Goal: Task Accomplishment & Management: Use online tool/utility

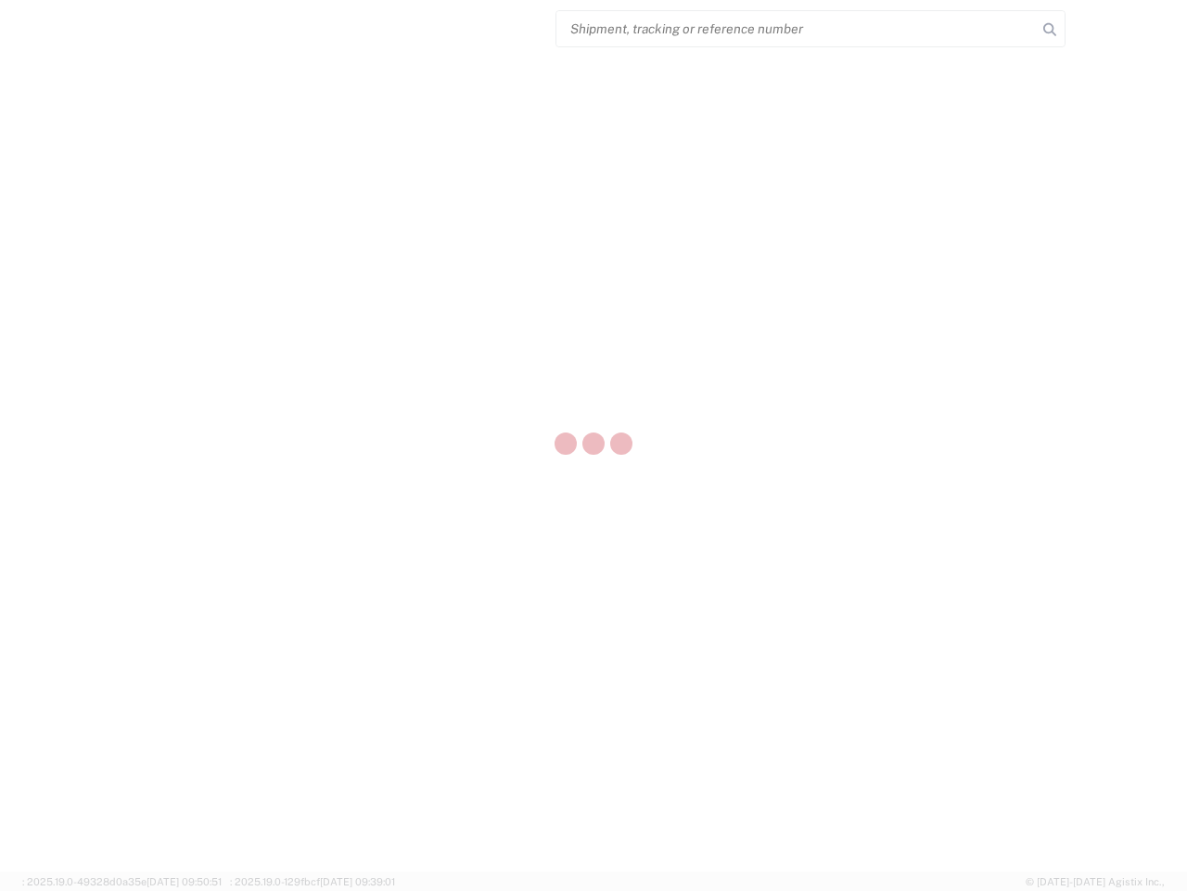
select select "US"
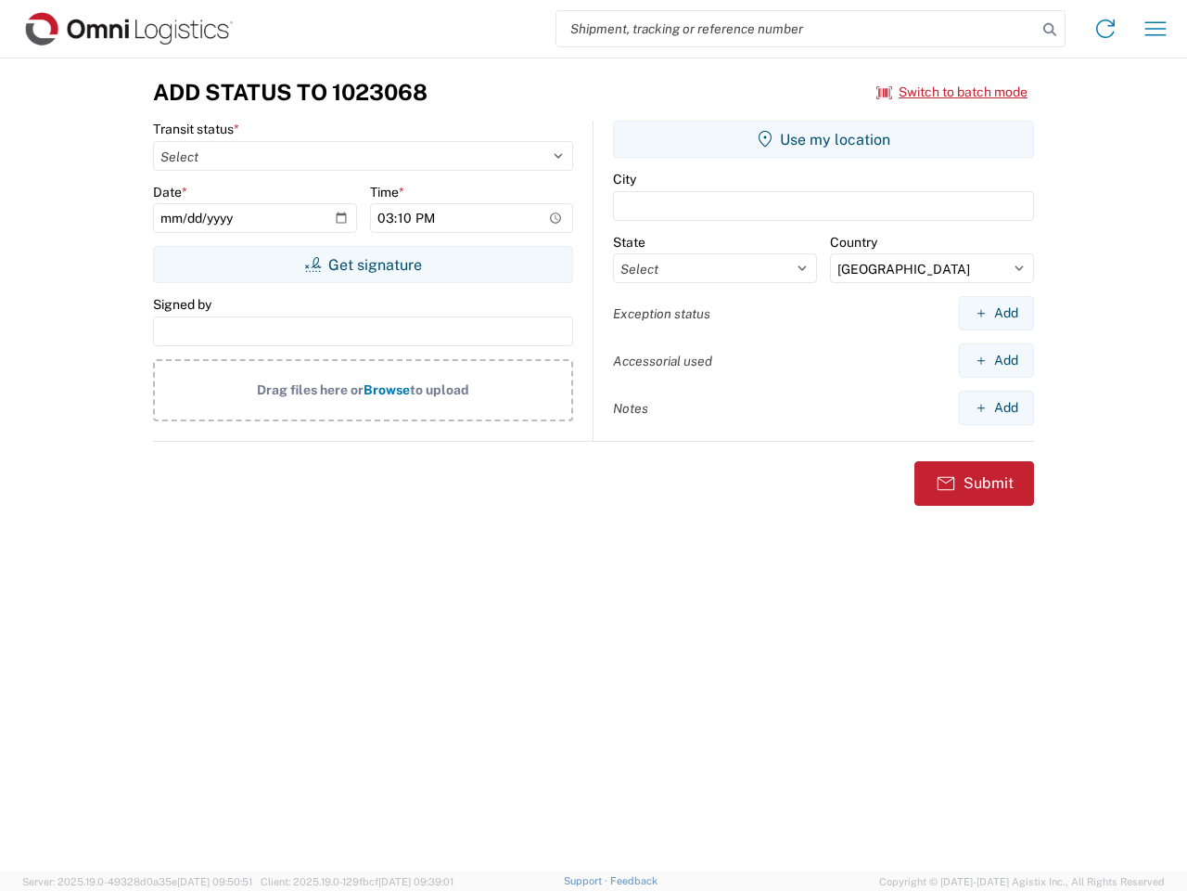
click at [797, 29] on input "search" at bounding box center [797, 28] width 481 height 35
click at [1050, 30] on icon at bounding box center [1050, 30] width 26 height 26
click at [1106, 29] on icon at bounding box center [1106, 29] width 30 height 30
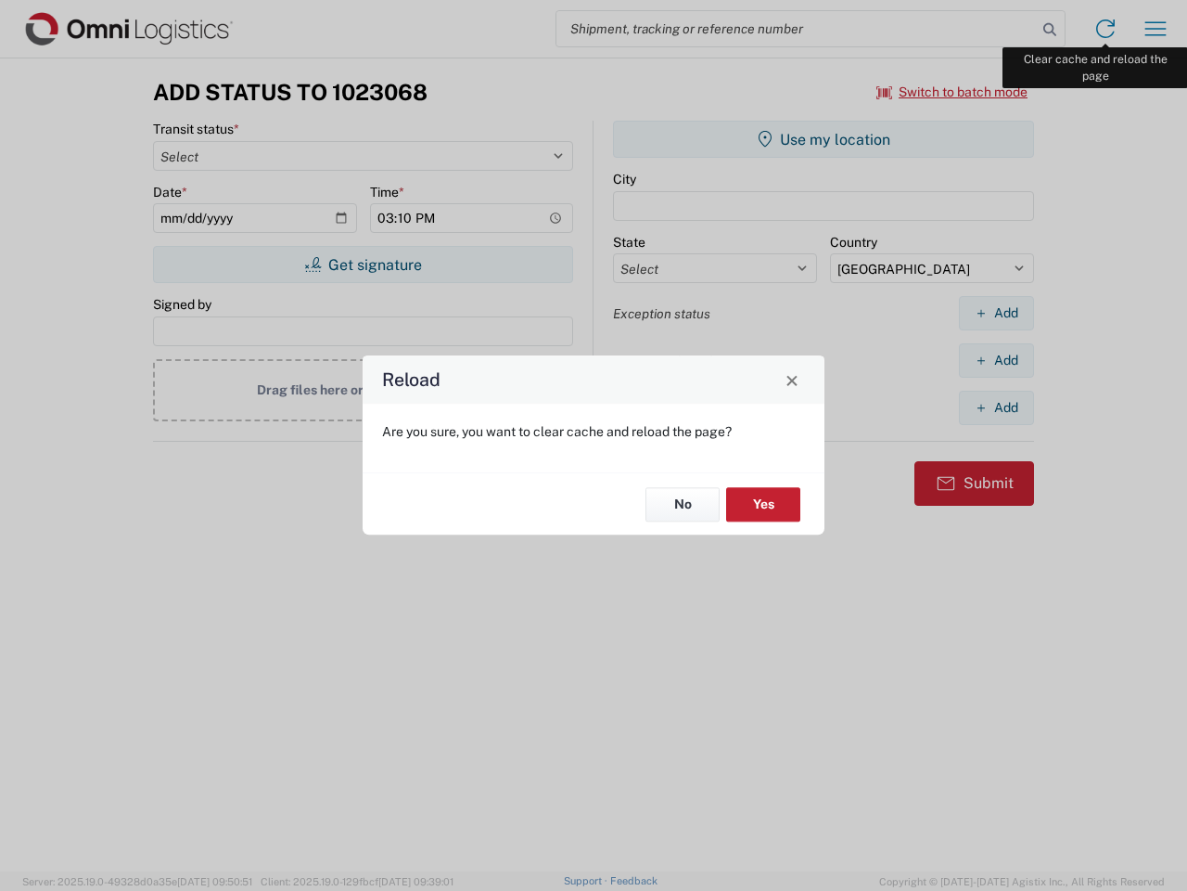
click at [1156, 29] on div "Reload Are you sure, you want to clear cache and reload the page? No Yes" at bounding box center [593, 445] width 1187 height 891
click at [953, 92] on div "Reload Are you sure, you want to clear cache and reload the page? No Yes" at bounding box center [593, 445] width 1187 height 891
click at [363, 264] on div "Reload Are you sure, you want to clear cache and reload the page? No Yes" at bounding box center [593, 445] width 1187 height 891
click at [824, 139] on div "Reload Are you sure, you want to clear cache and reload the page? No Yes" at bounding box center [593, 445] width 1187 height 891
click at [996, 313] on div "Reload Are you sure, you want to clear cache and reload the page? No Yes" at bounding box center [593, 445] width 1187 height 891
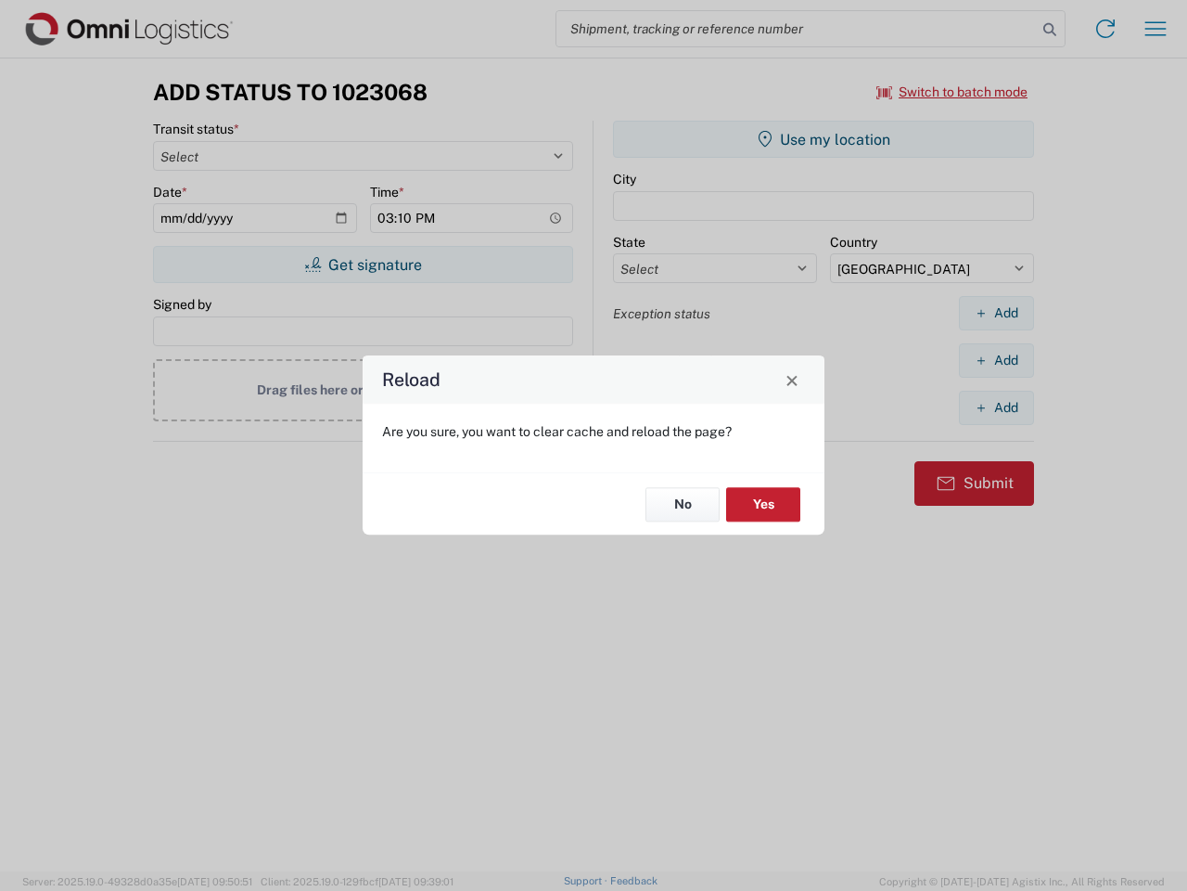
click at [996, 360] on div "Reload Are you sure, you want to clear cache and reload the page? No Yes" at bounding box center [593, 445] width 1187 height 891
click at [996, 407] on div "Reload Are you sure, you want to clear cache and reload the page? No Yes" at bounding box center [593, 445] width 1187 height 891
